Goal: Find specific page/section: Find specific page/section

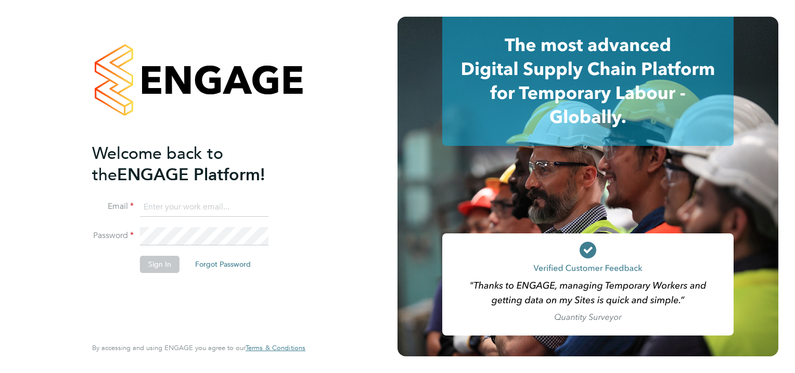
type input "james.burke@vgcgroup.co.uk"
click at [145, 266] on button "Sign In" at bounding box center [160, 264] width 40 height 17
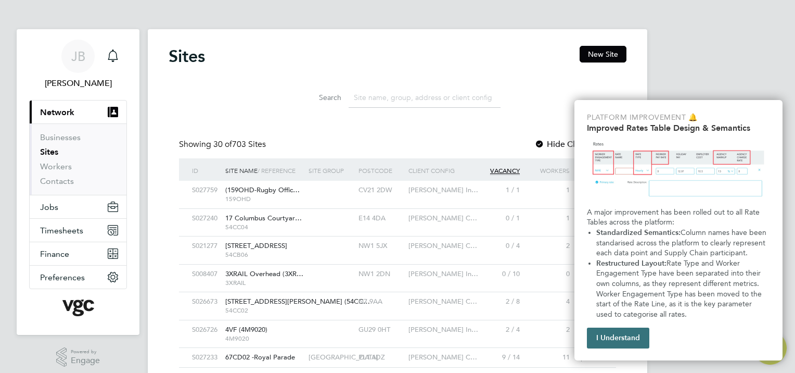
click at [604, 338] on button "I Understand" at bounding box center [618, 337] width 62 height 21
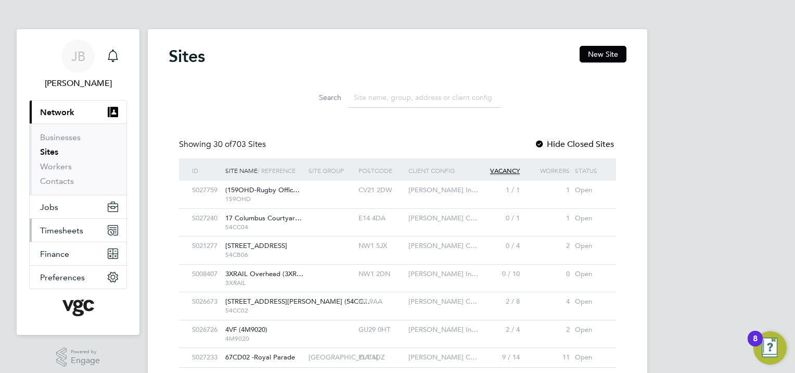
click at [83, 229] on button "Timesheets" at bounding box center [78, 230] width 97 height 23
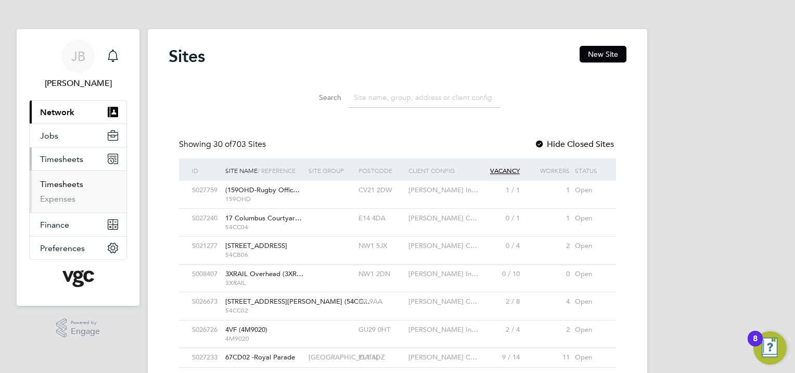
click at [57, 185] on link "Timesheets" at bounding box center [61, 184] width 43 height 10
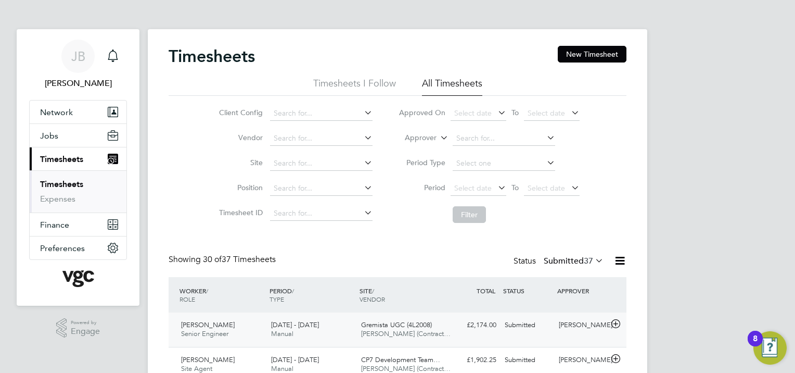
click at [214, 325] on span "Matthew Lipphardt" at bounding box center [208, 324] width 54 height 9
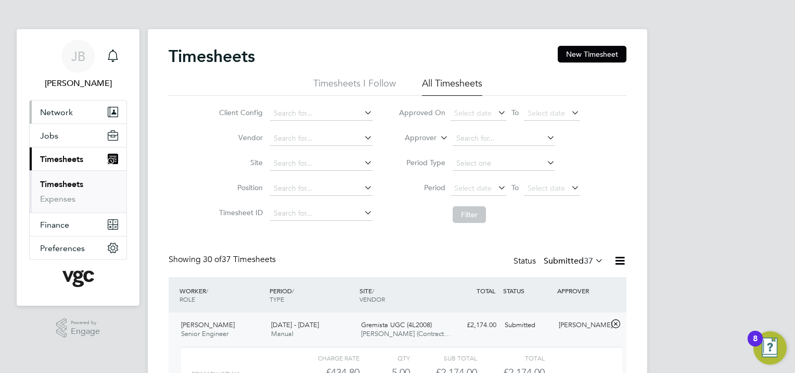
click at [82, 111] on button "Network" at bounding box center [78, 111] width 97 height 23
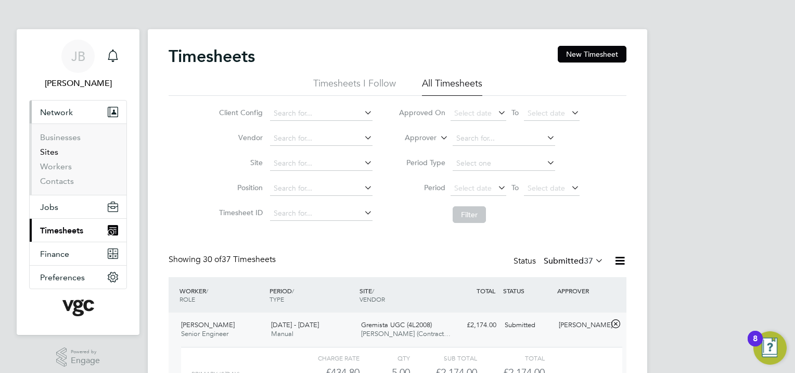
click at [53, 151] on link "Sites" at bounding box center [49, 152] width 18 height 10
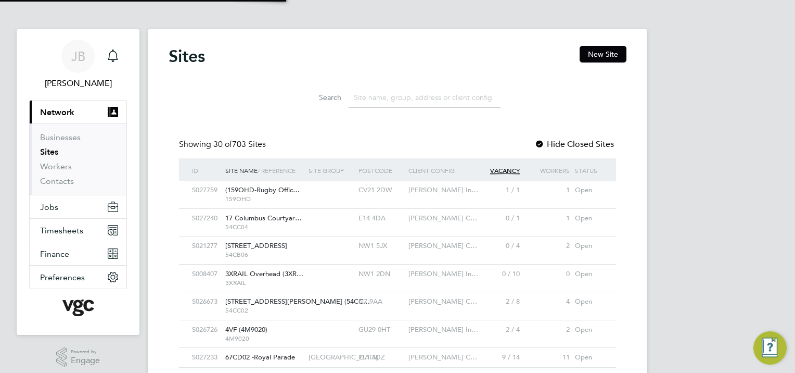
scroll to position [20, 50]
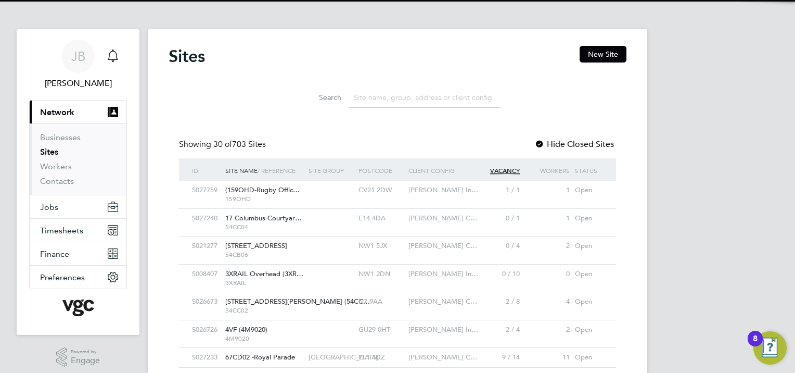
click at [383, 97] on input at bounding box center [425, 97] width 152 height 20
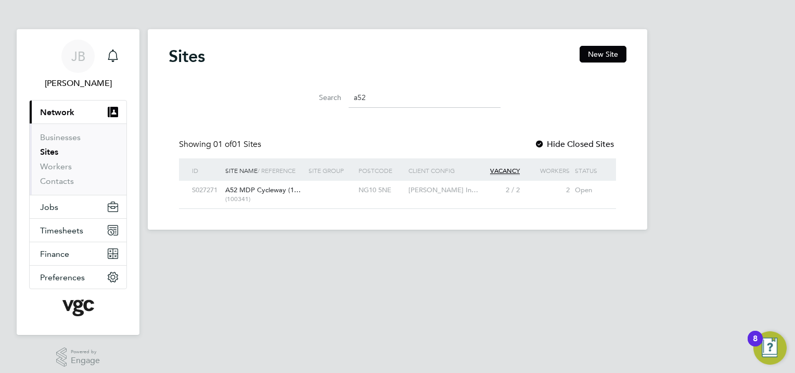
type input "a52"
click at [236, 190] on span "A52 MDP Cycleway (1…" at bounding box center [262, 189] width 75 height 9
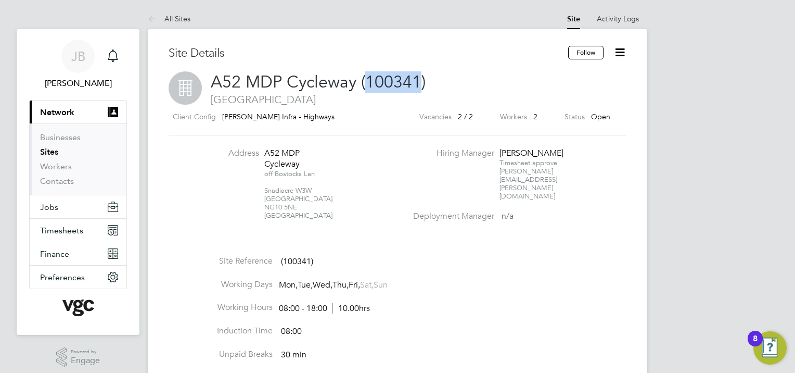
drag, startPoint x: 419, startPoint y: 79, endPoint x: 367, endPoint y: 80, distance: 52.6
click at [367, 80] on span "A52 MDP Cycleway (100341)" at bounding box center [318, 82] width 215 height 20
copy span "100341"
